Goal: Use online tool/utility: Utilize a website feature to perform a specific function

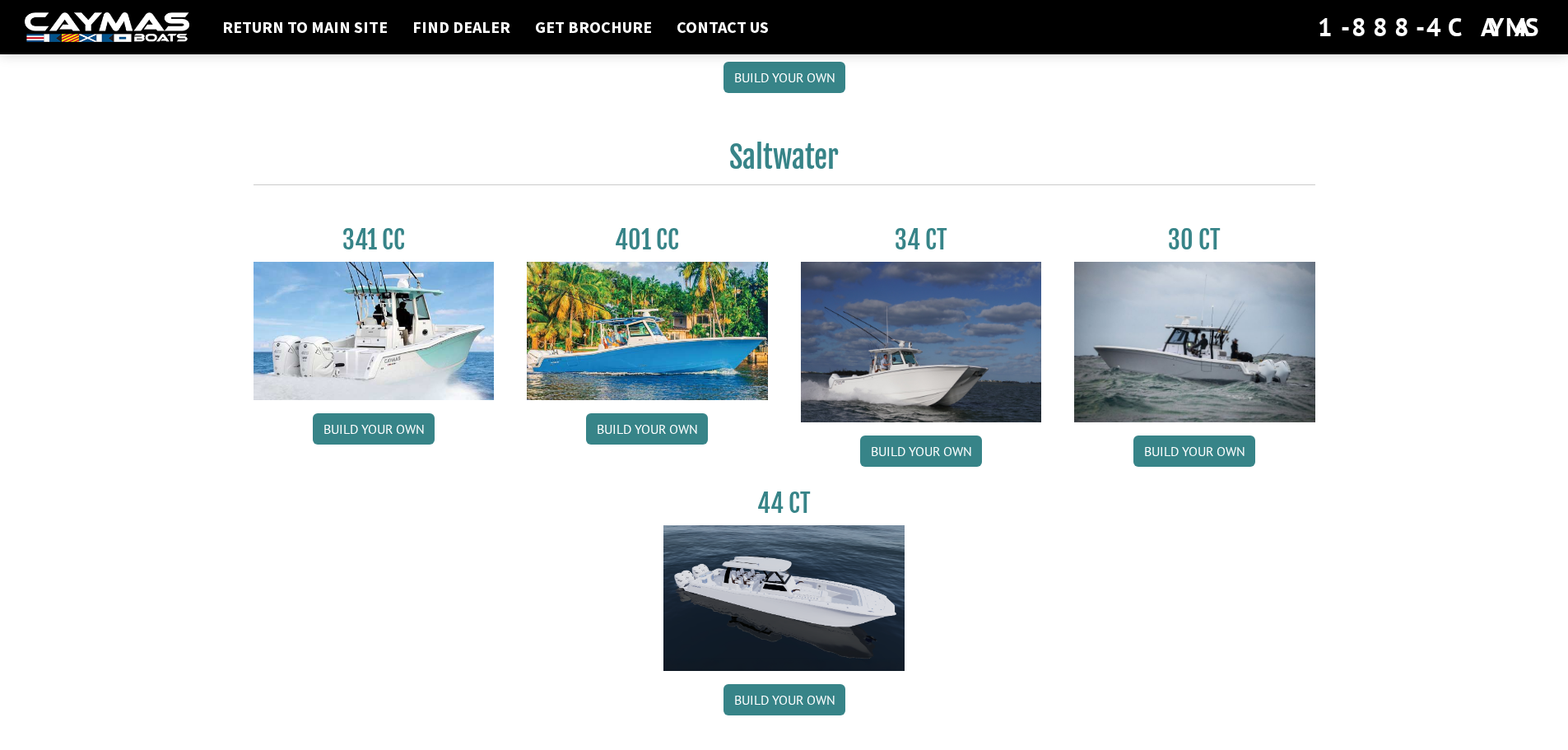
scroll to position [658, 0]
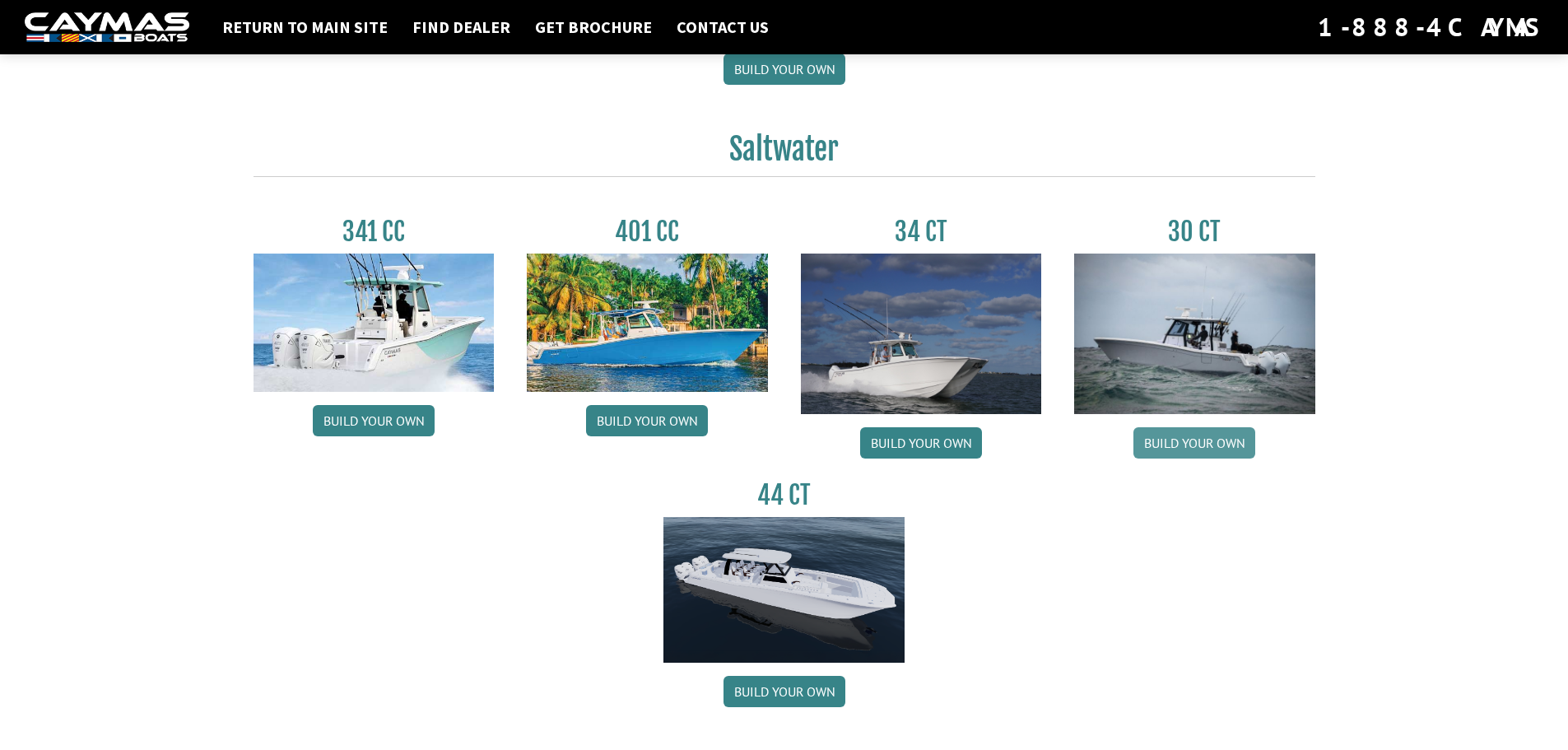
click at [1189, 443] on link "Build your own" at bounding box center [1194, 443] width 122 height 31
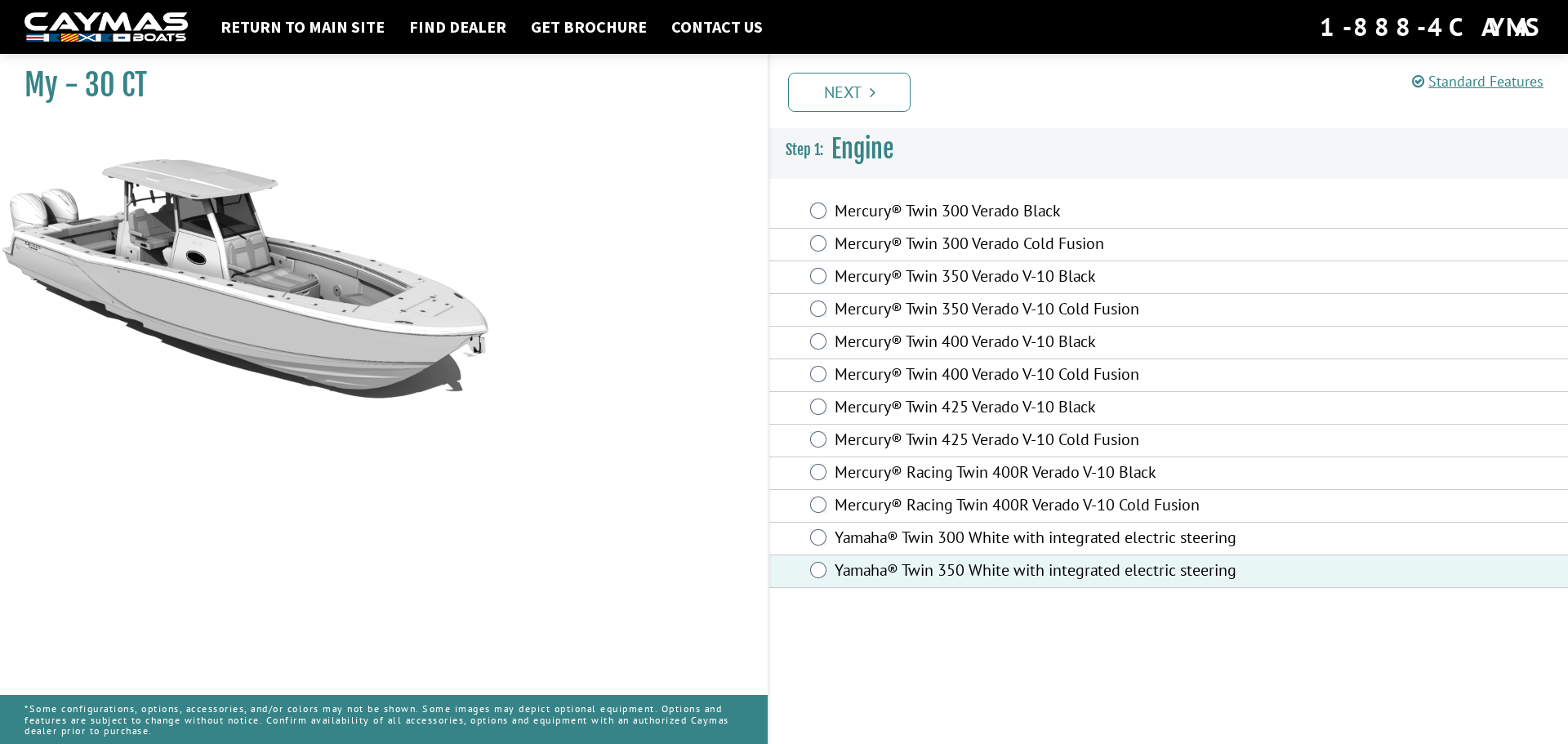
drag, startPoint x: 720, startPoint y: 240, endPoint x: 730, endPoint y: 256, distance: 18.9
drag, startPoint x: 730, startPoint y: 256, endPoint x: 673, endPoint y: 145, distance: 124.8
click at [673, 145] on div "My - 30 CT" at bounding box center [376, 418] width 784 height 744
click at [823, 92] on link "Next" at bounding box center [849, 92] width 123 height 39
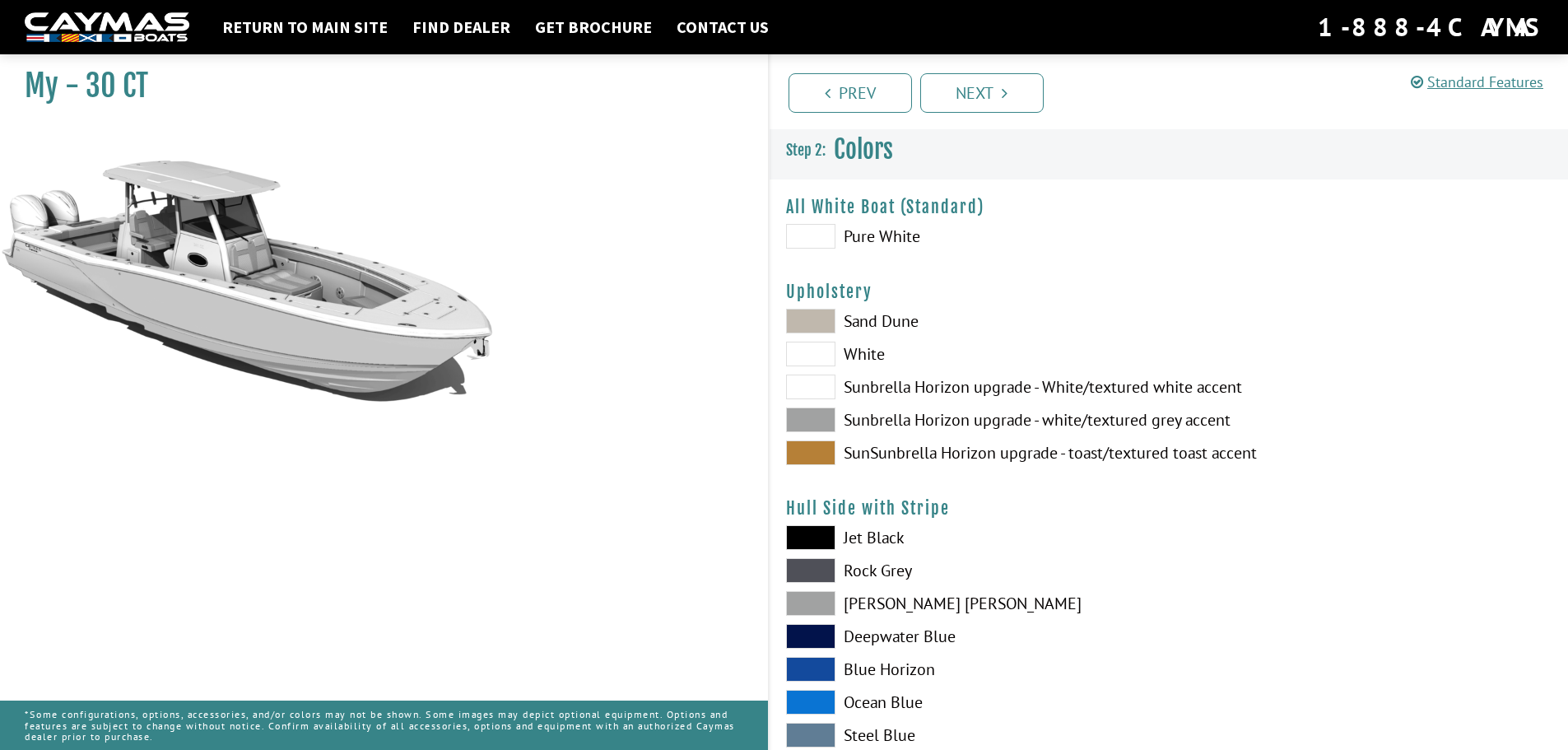
click at [848, 234] on label "Pure White" at bounding box center [968, 236] width 366 height 25
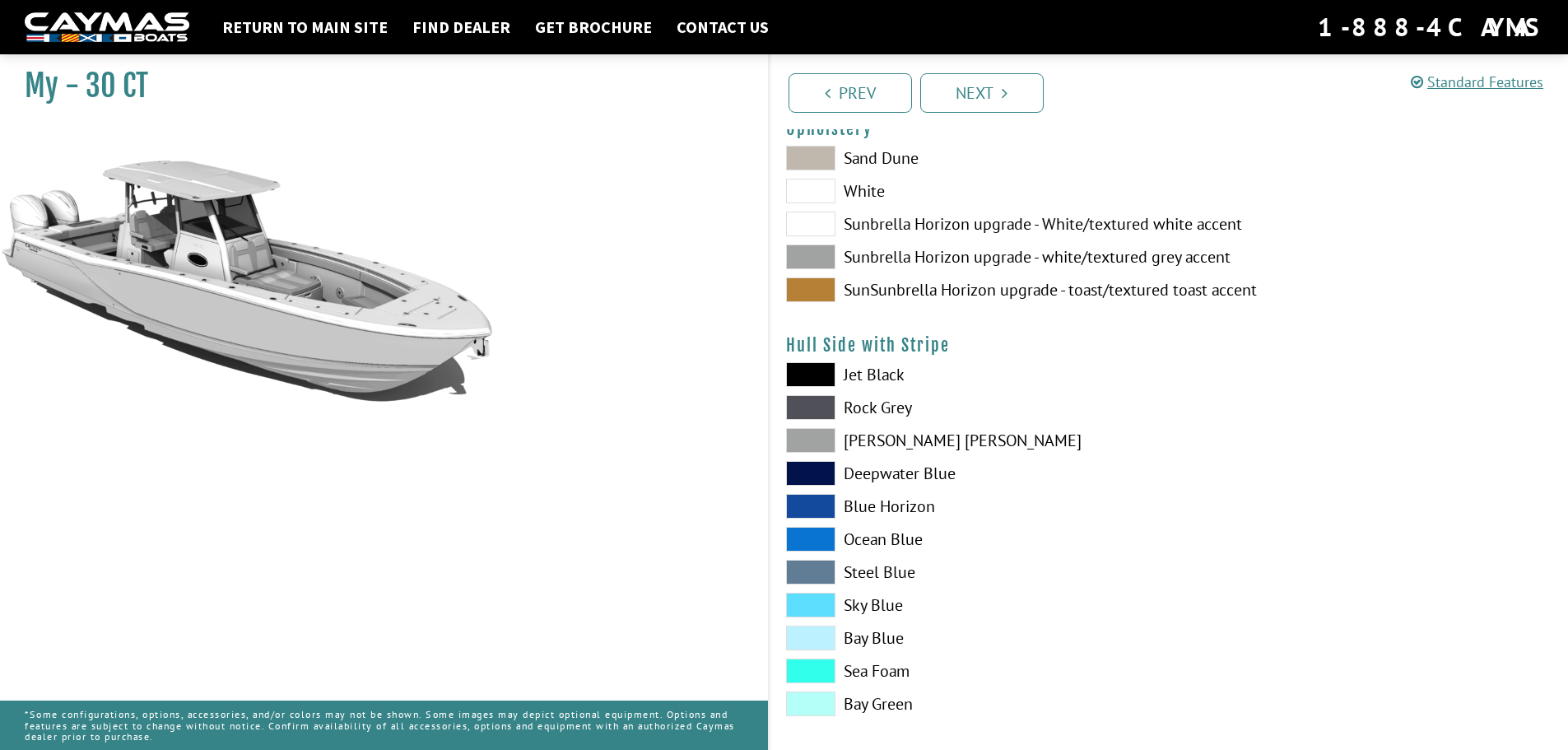
scroll to position [165, 0]
click at [874, 604] on label "Sky Blue" at bounding box center [968, 603] width 366 height 25
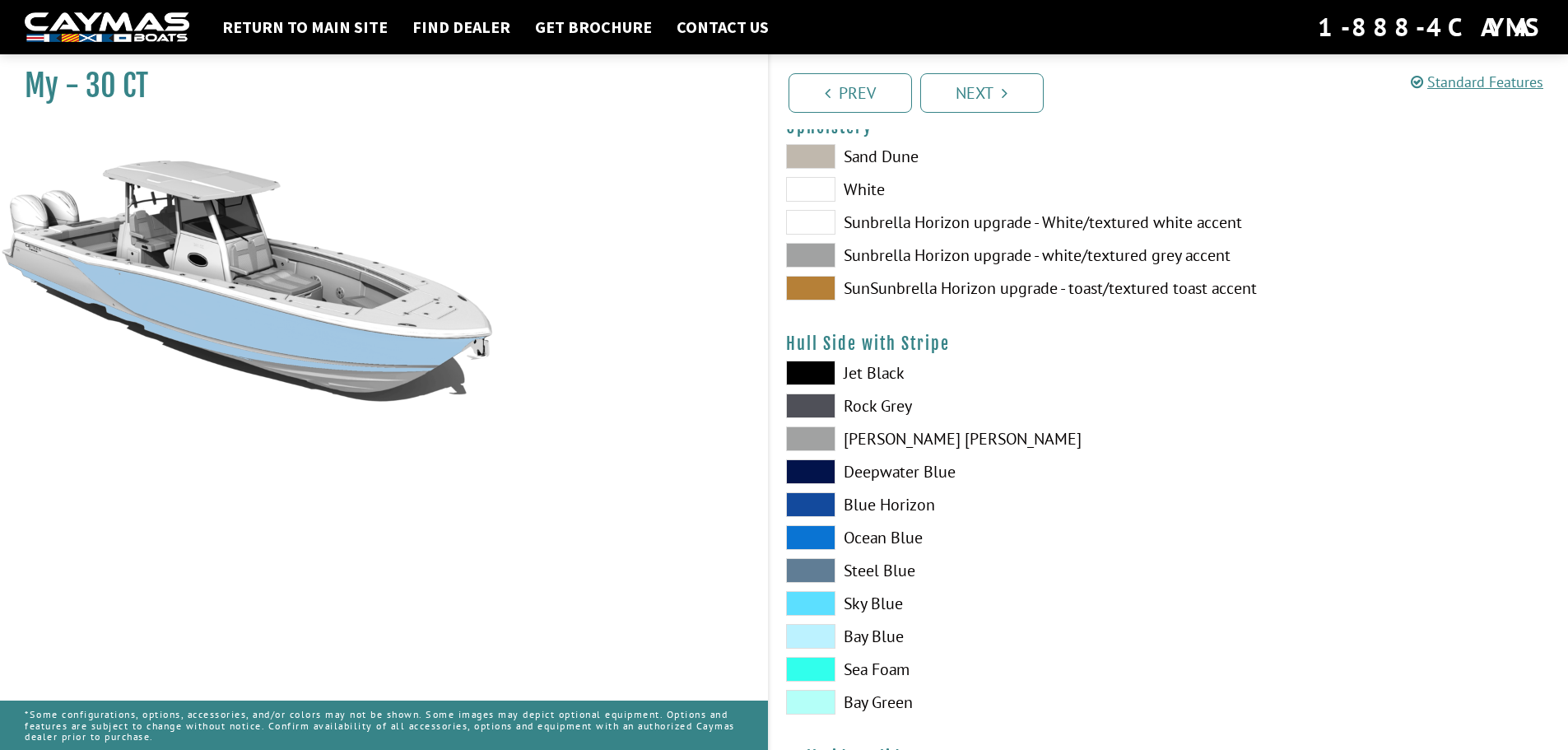
click at [841, 259] on label "Sunbrella Horizon upgrade - white/textured grey accent" at bounding box center [968, 255] width 366 height 25
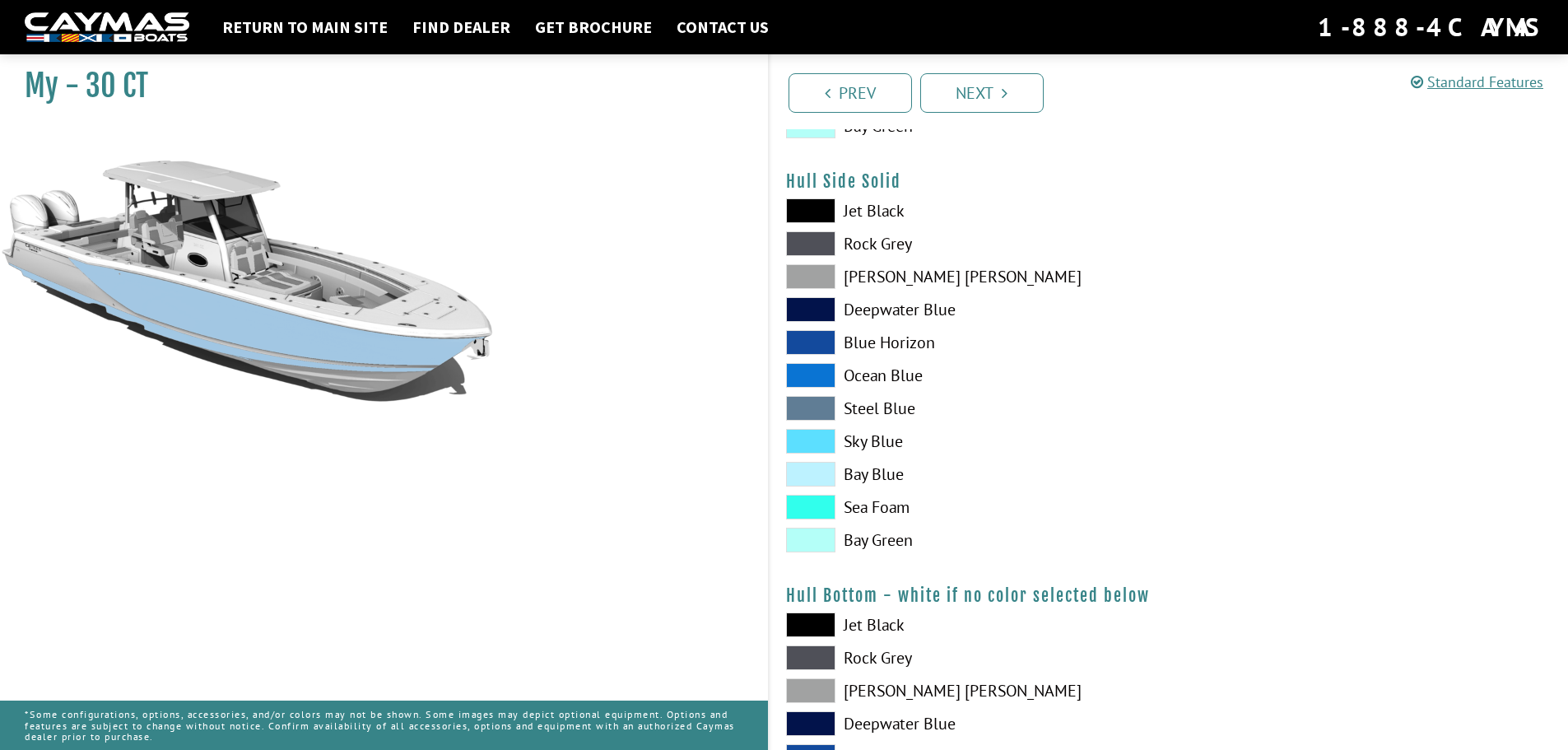
scroll to position [823, 0]
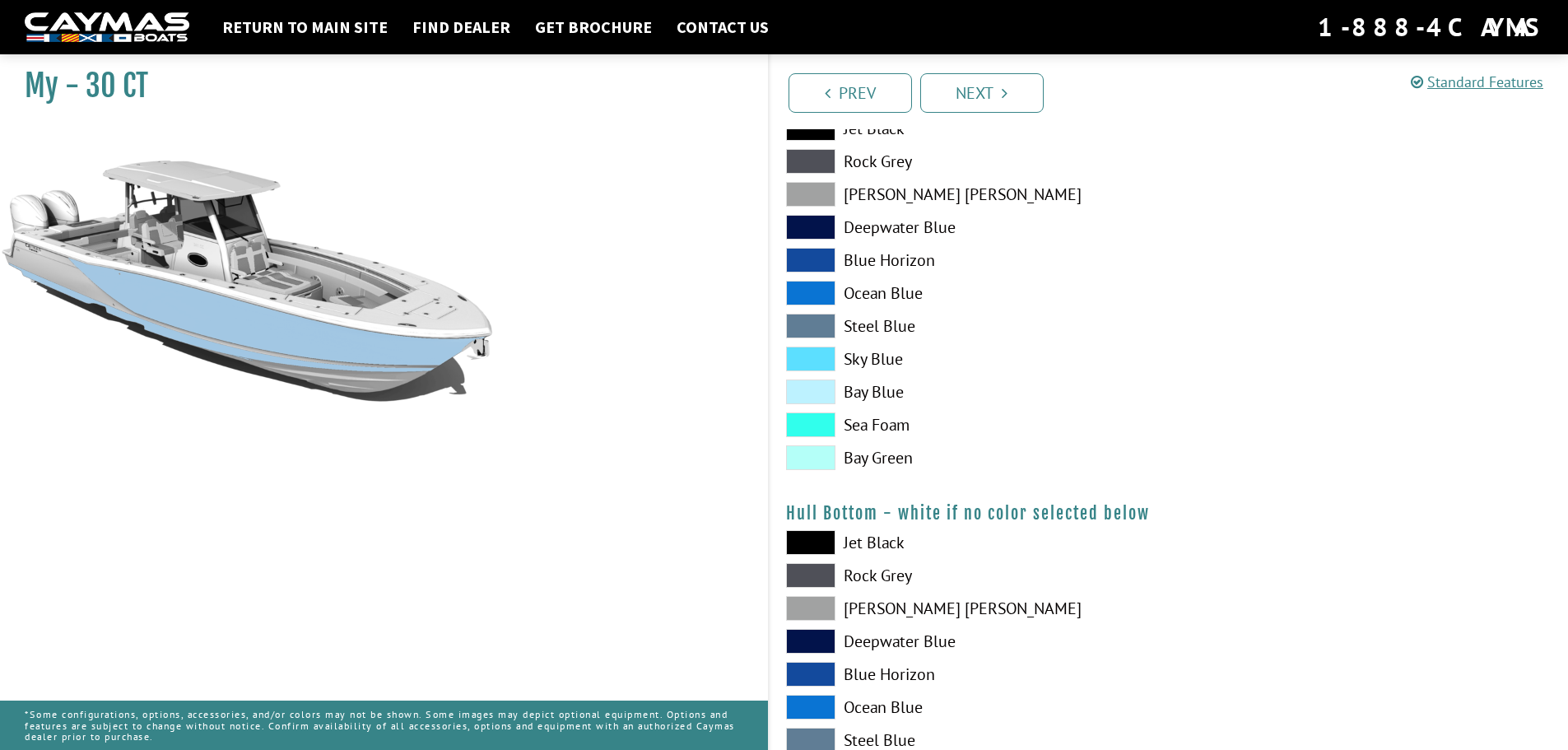
click at [798, 353] on span at bounding box center [811, 358] width 50 height 25
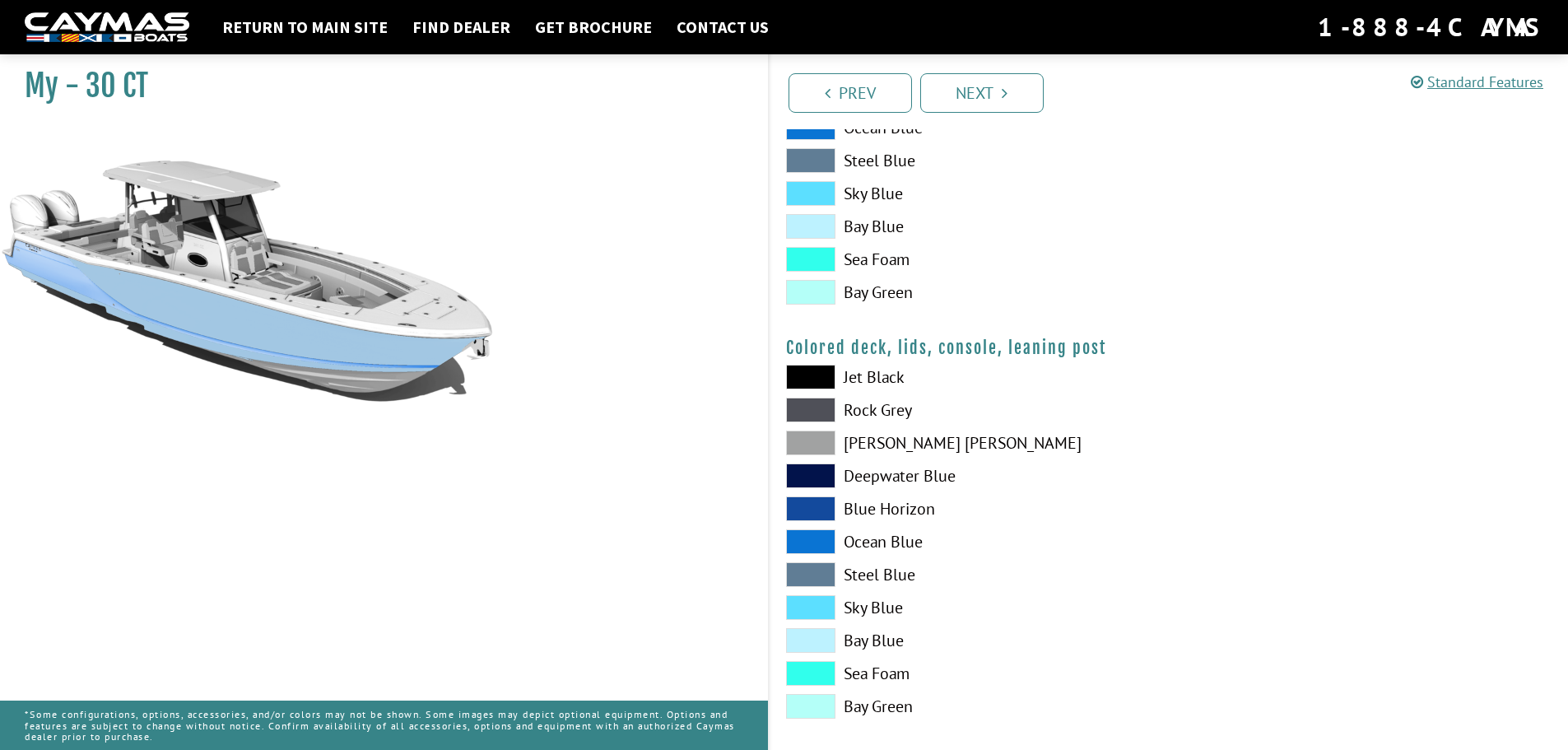
scroll to position [1833, 0]
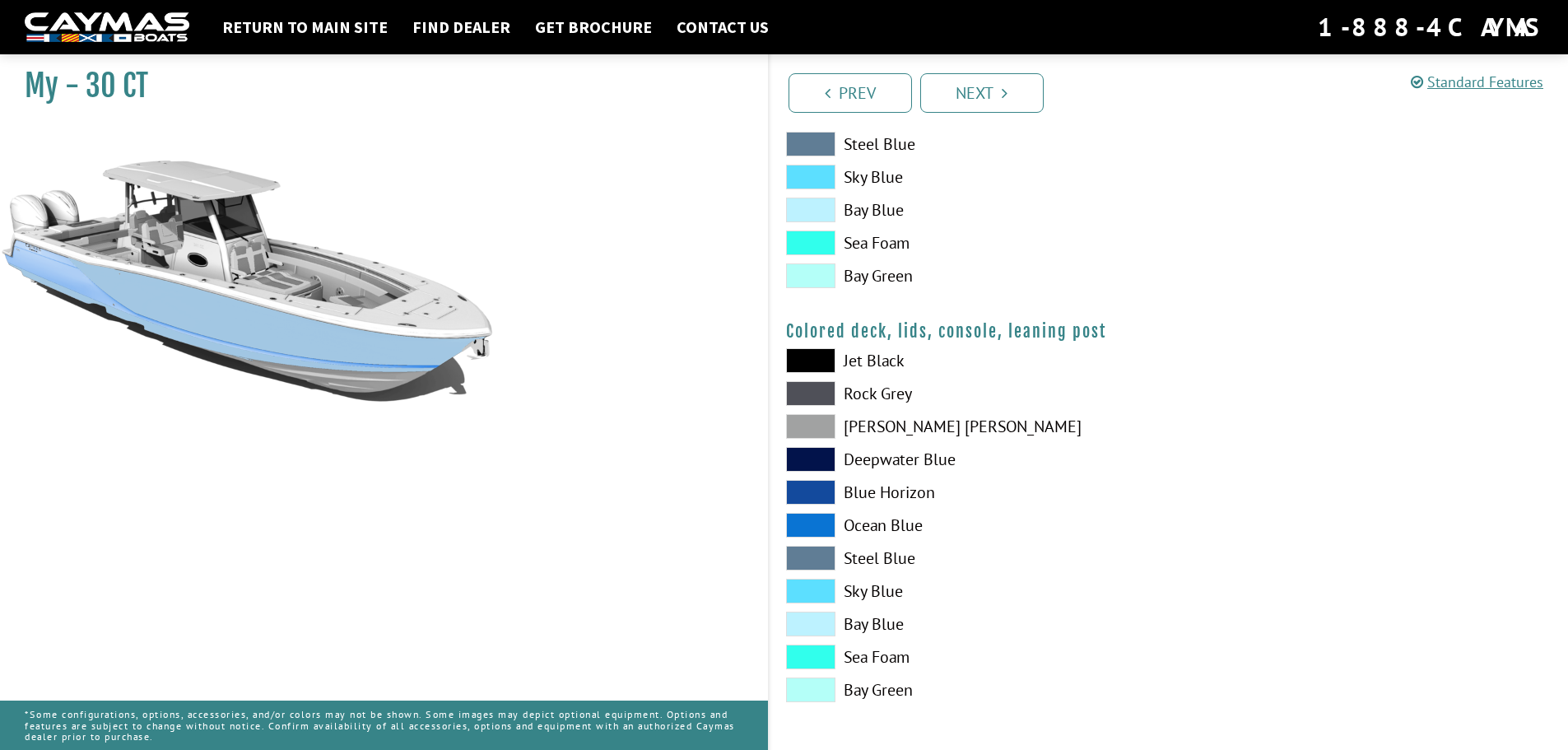
click at [978, 67] on div "Prev Next" at bounding box center [1168, 92] width 801 height 75
click at [985, 89] on link "Next" at bounding box center [982, 93] width 124 height 39
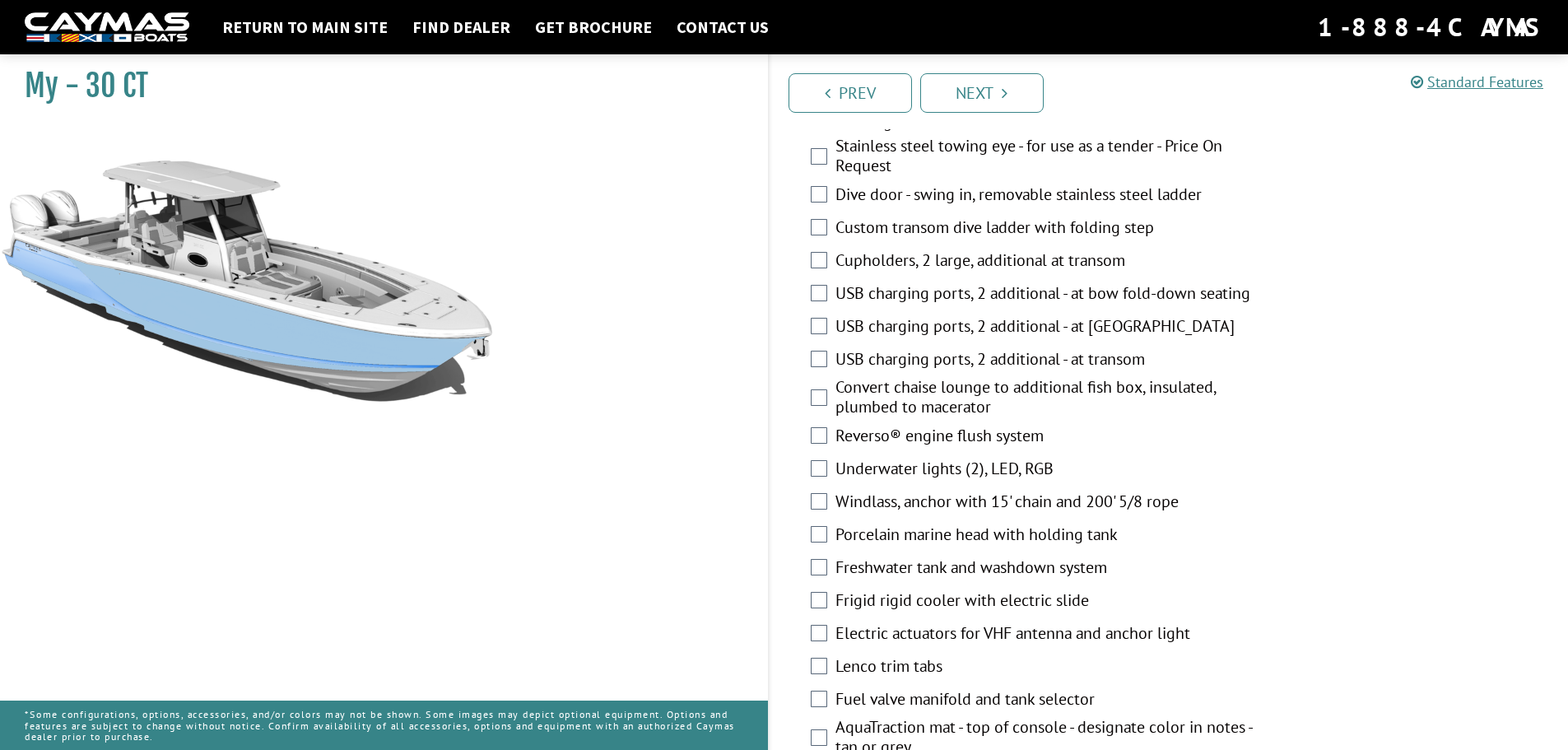
scroll to position [823, 0]
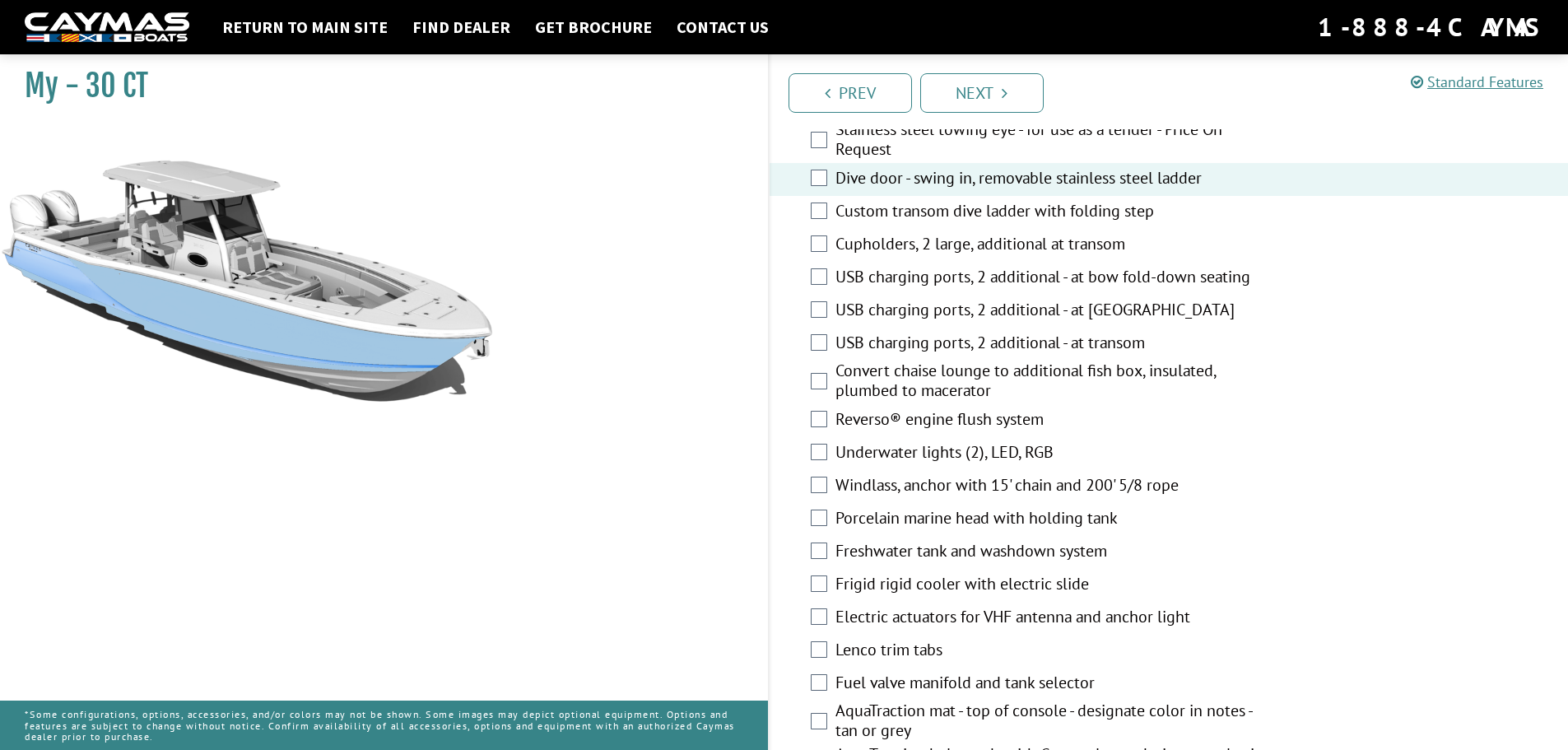
click at [828, 225] on div "Custom transom dive ladder with folding step" at bounding box center [1169, 213] width 800 height 33
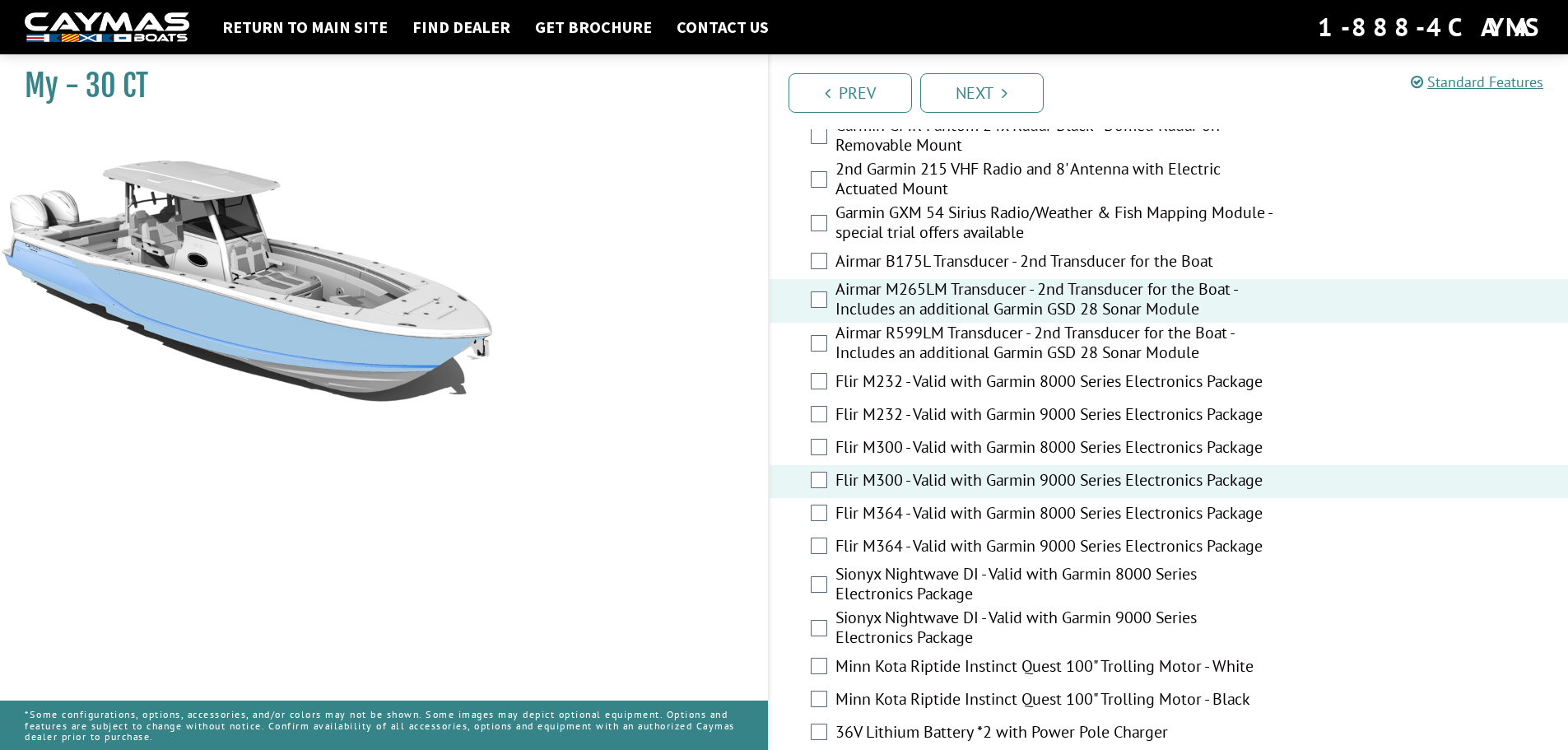
scroll to position [3414, 0]
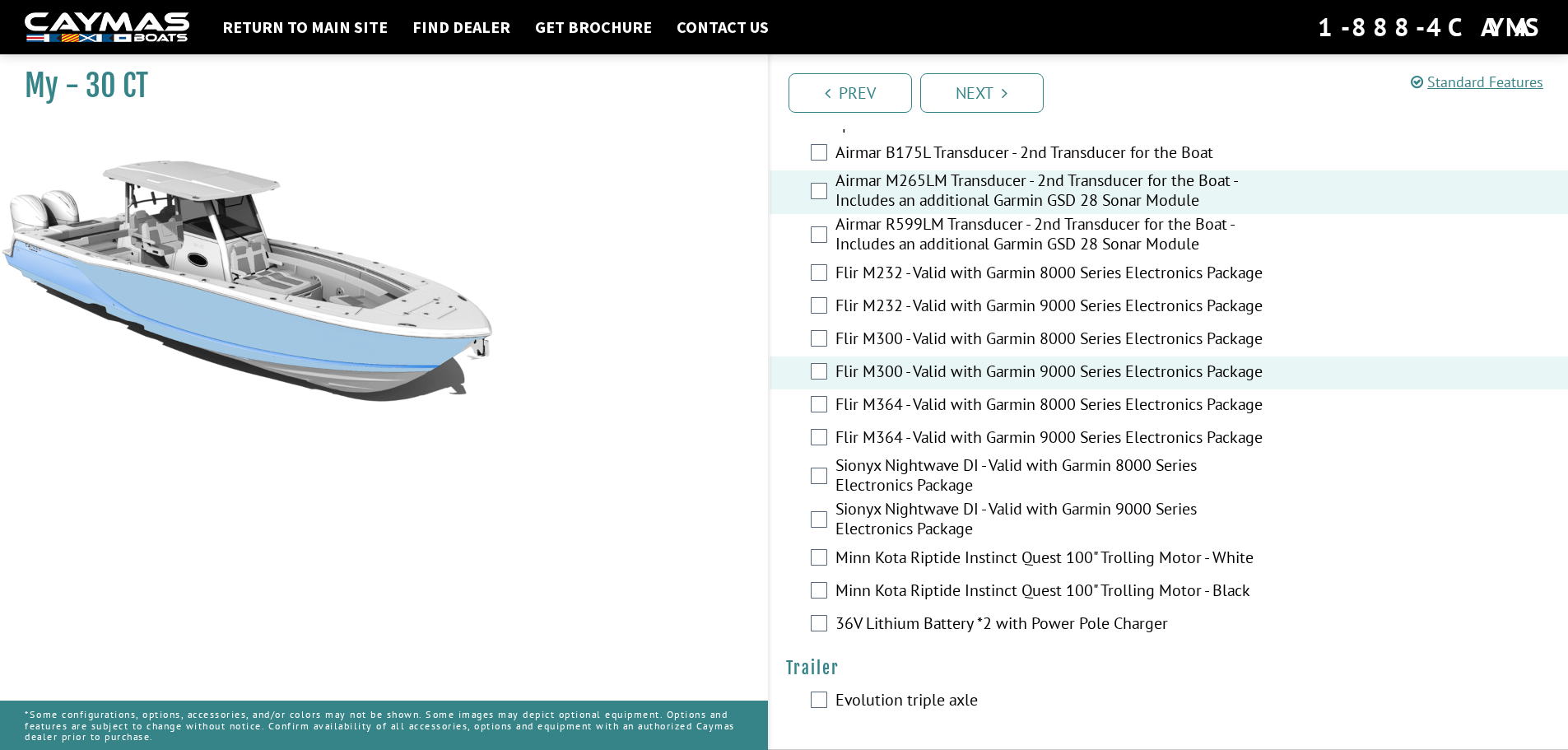
click at [828, 698] on div "Evolution triple axle" at bounding box center [1169, 701] width 800 height 33
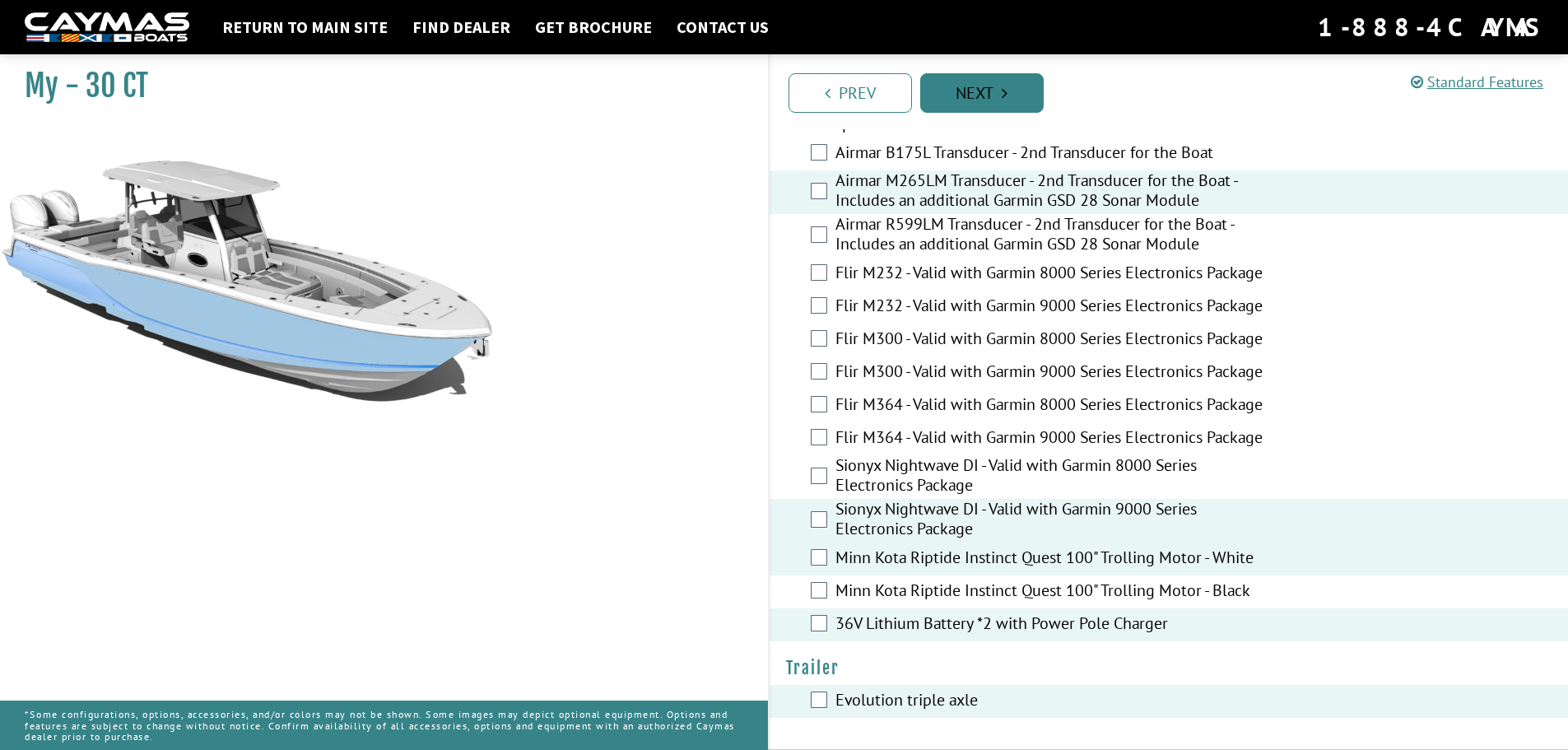
click at [986, 93] on link "Next" at bounding box center [982, 93] width 124 height 39
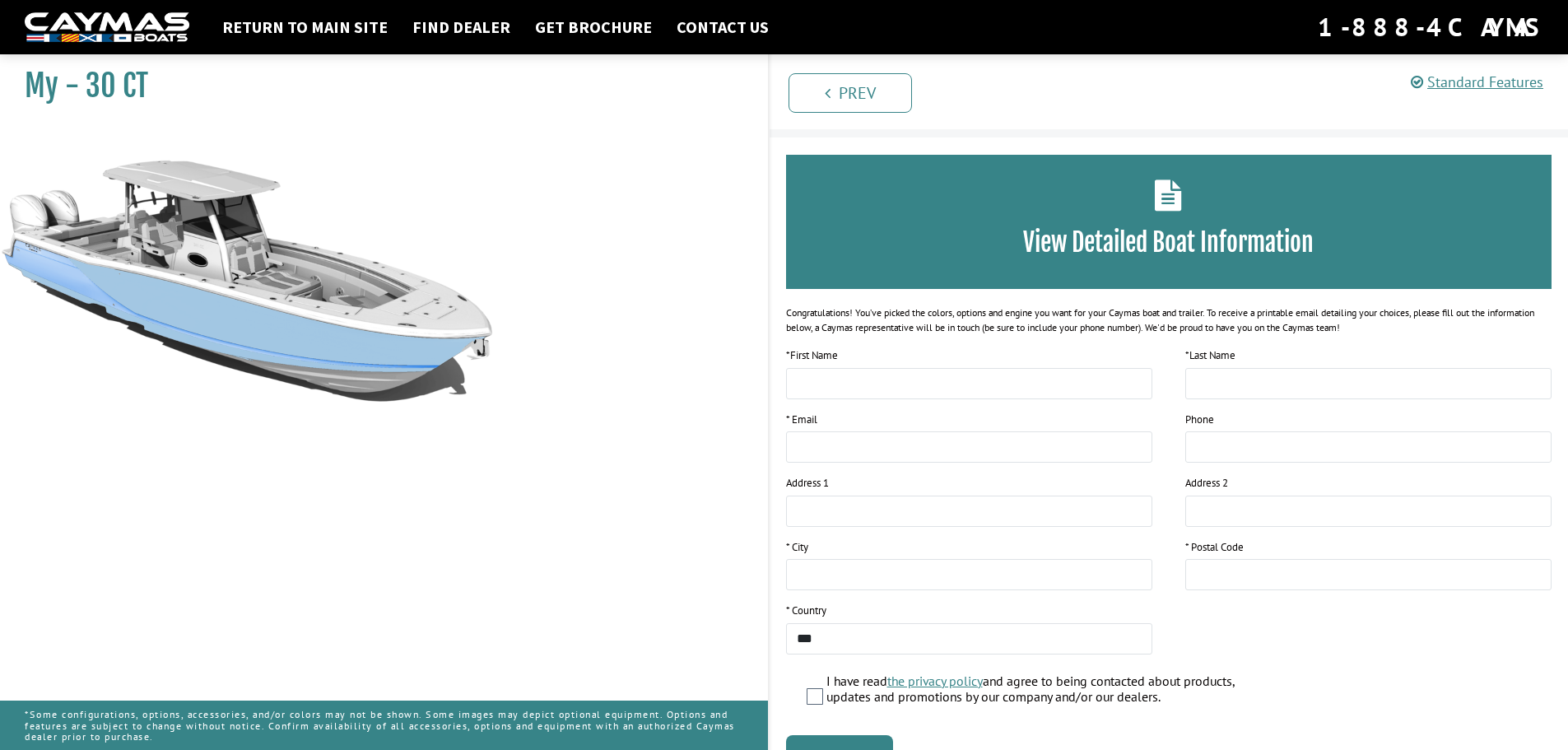
scroll to position [0, 0]
